Goal: Find specific page/section: Find specific page/section

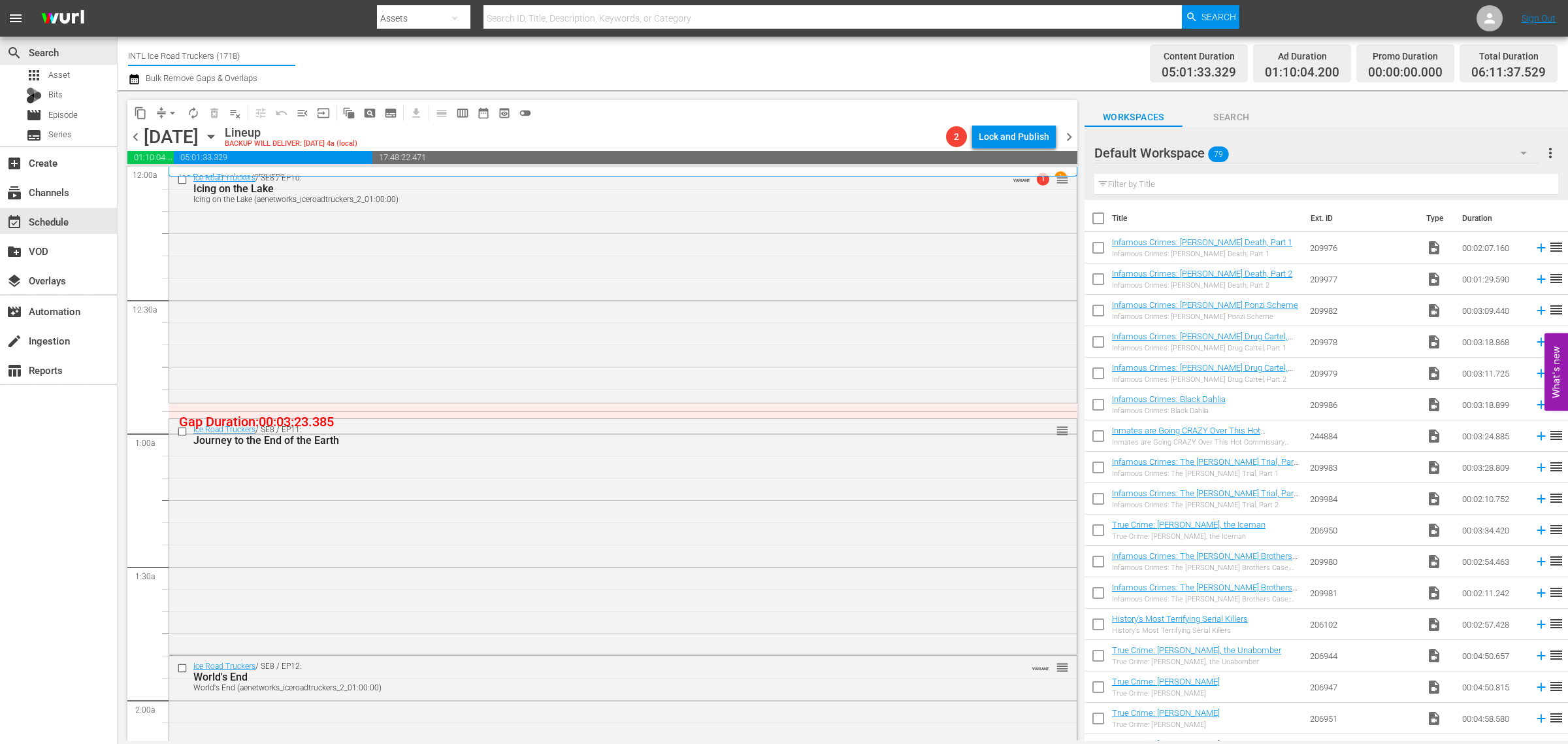
drag, startPoint x: 282, startPoint y: 53, endPoint x: -120, endPoint y: 44, distance: 402.1
click at [0, 44] on html "menu Search By Assets Search ID, Title, Description, Keywords, or Category Sear…" at bounding box center [784, 372] width 1568 height 744
click at [237, 86] on div "Storage Wars (1967 - ae_networks_storagewarsbyae_1)" at bounding box center [307, 92] width 338 height 31
type input "Storage Wars (1967 - ae_networks_storagewarsbyae_1)"
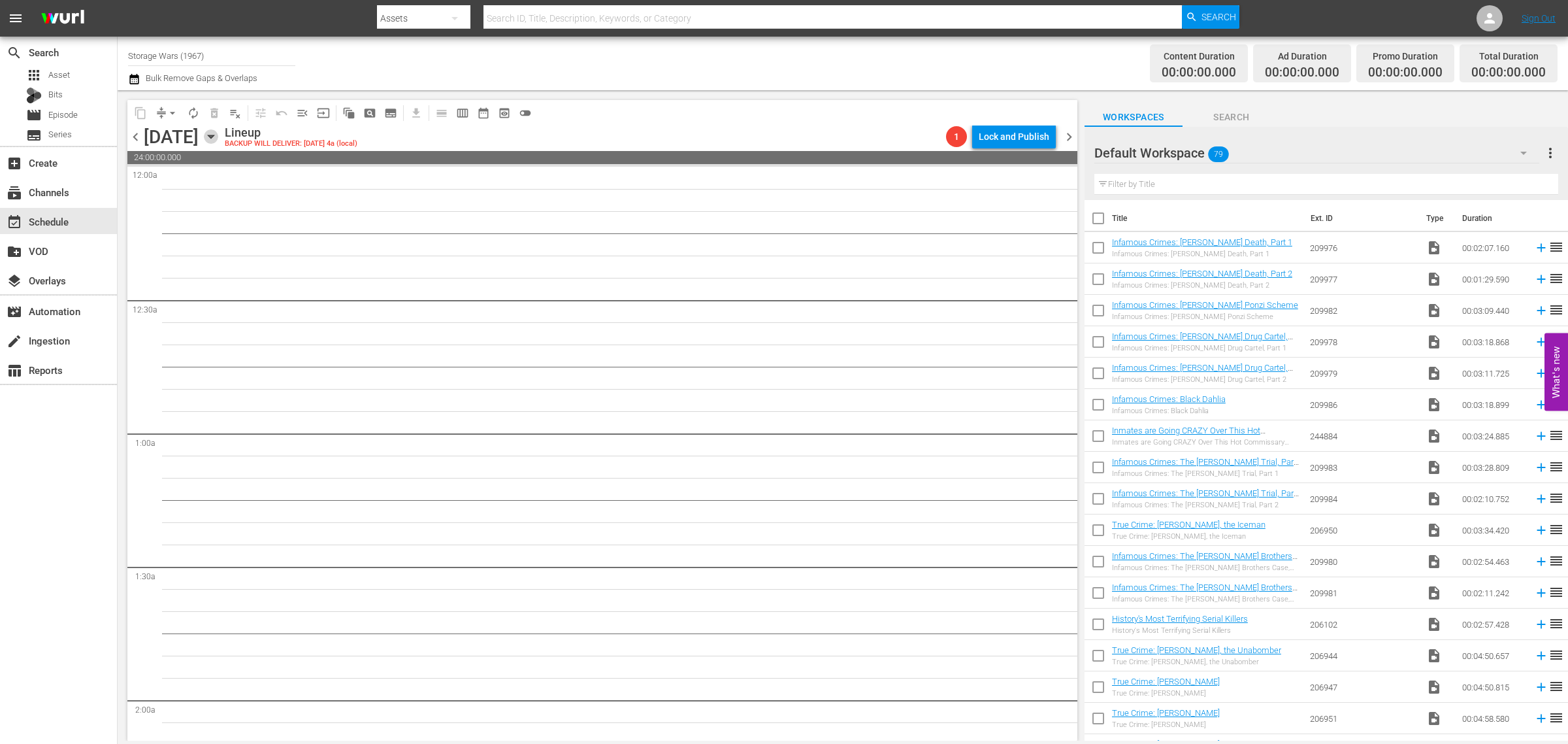
click at [219, 134] on icon "button" at bounding box center [211, 137] width 14 height 14
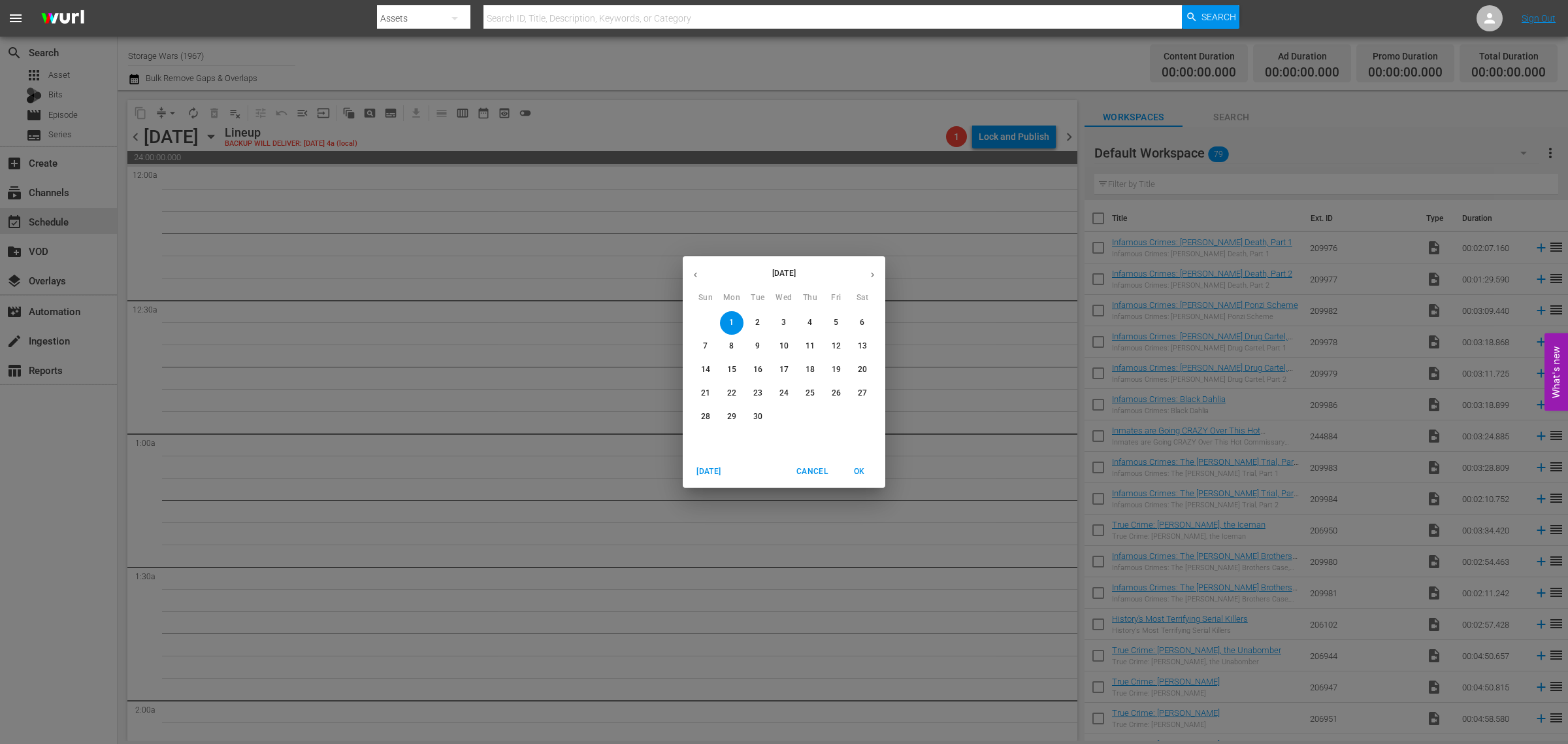
click at [694, 269] on button "button" at bounding box center [696, 276] width 26 height 26
click at [726, 413] on span "25" at bounding box center [733, 416] width 24 height 11
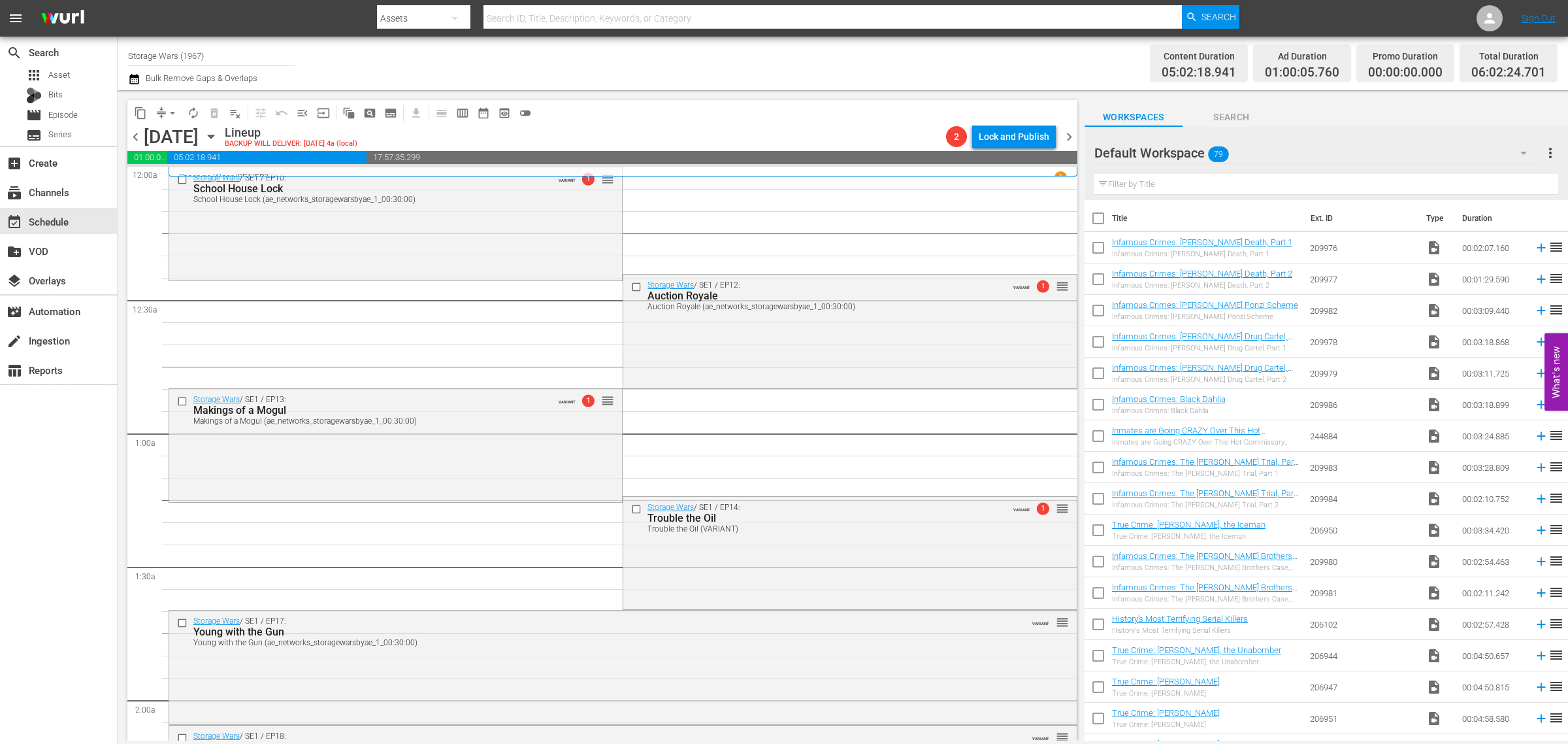
click at [787, 50] on div "Channel Title Storage Wars (1967) Bulk Remove Gaps & Overlaps" at bounding box center [517, 63] width 780 height 47
